Goal: Task Accomplishment & Management: Complete application form

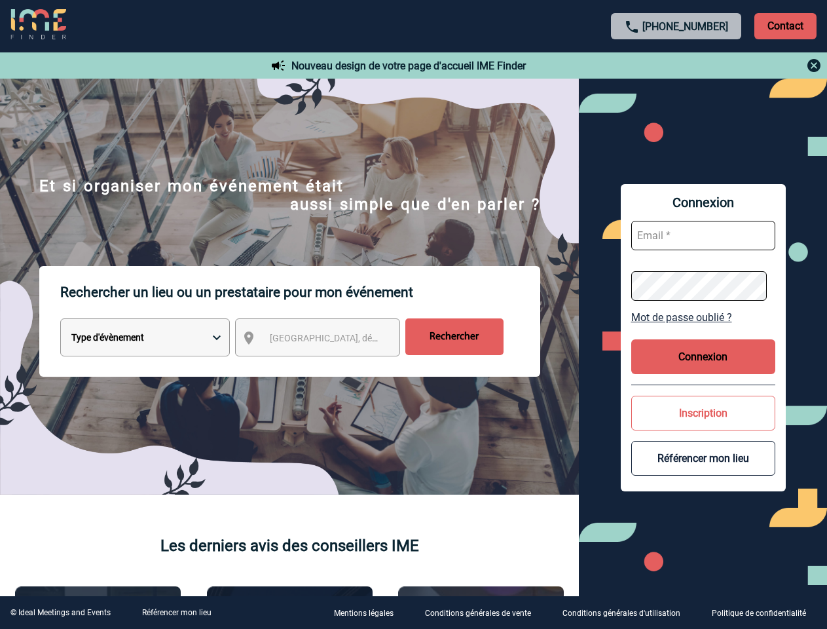
click at [413, 314] on p "Rechercher un lieu ou un prestataire pour mon événement" at bounding box center [300, 292] width 480 height 52
click at [785, 26] on p "Contact" at bounding box center [786, 26] width 62 height 26
click at [677, 66] on div at bounding box center [676, 66] width 291 height 16
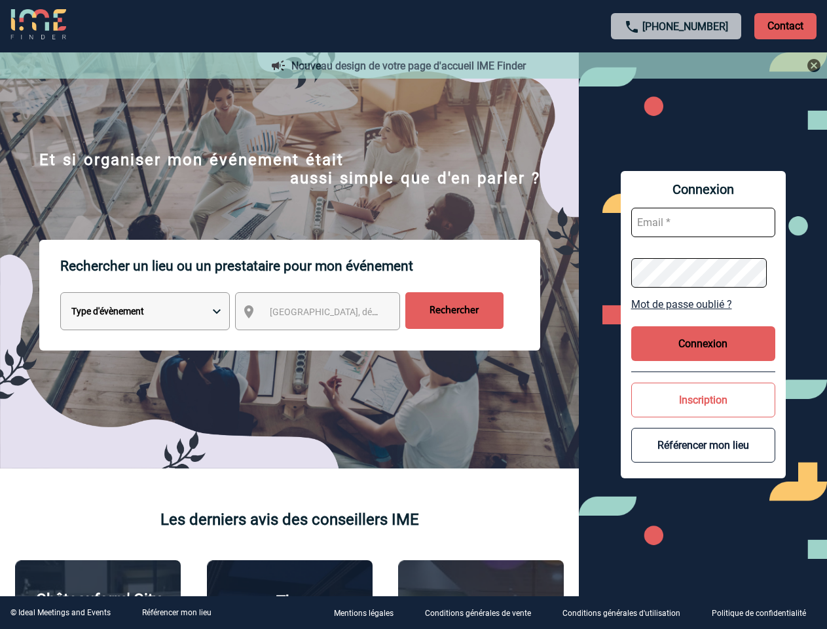
click at [329, 340] on div at bounding box center [406, 309] width 813 height 618
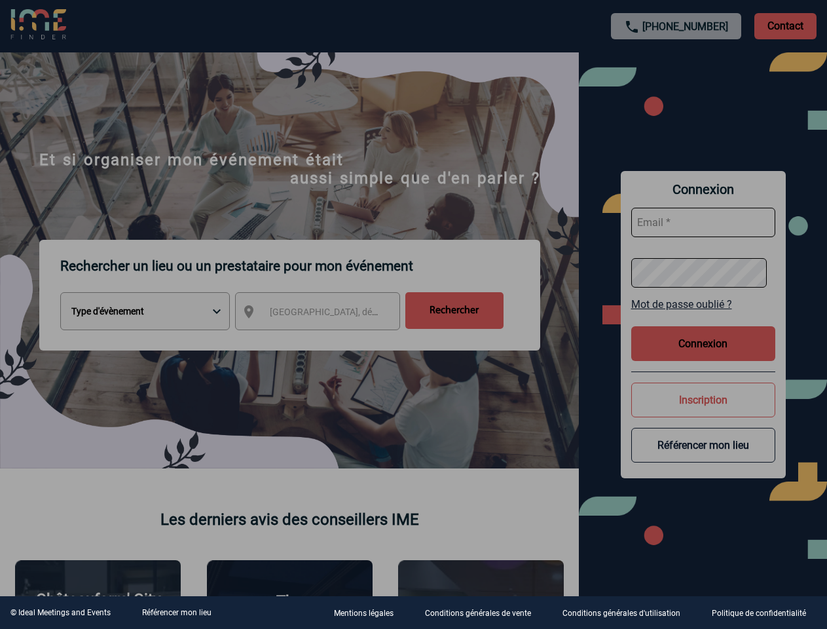
click at [704, 317] on div at bounding box center [413, 314] width 827 height 629
click at [704, 356] on div at bounding box center [413, 314] width 827 height 629
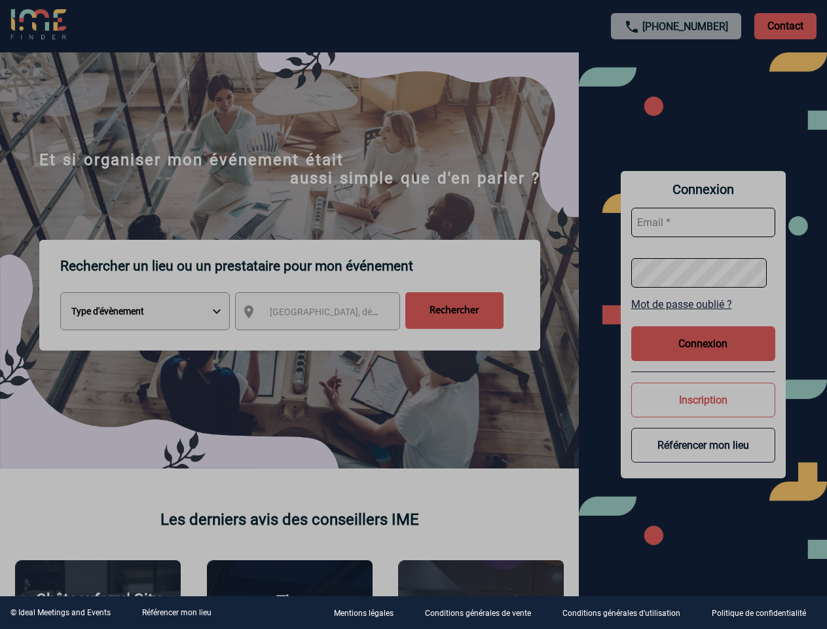
click at [704, 413] on div at bounding box center [413, 314] width 827 height 629
click at [704, 458] on button "Référencer mon lieu" at bounding box center [703, 445] width 144 height 35
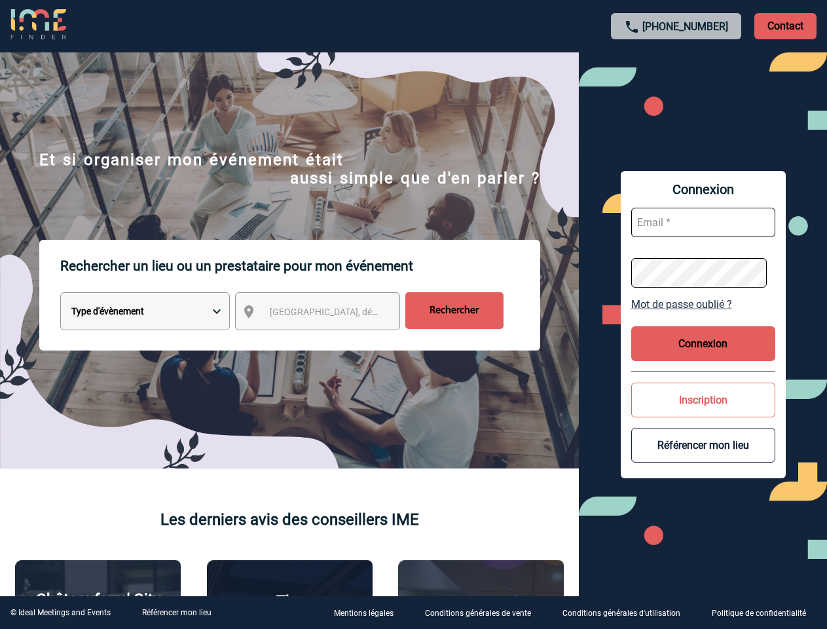
click at [176, 612] on link "Référencer mon lieu" at bounding box center [176, 612] width 69 height 9
